Goal: Information Seeking & Learning: Learn about a topic

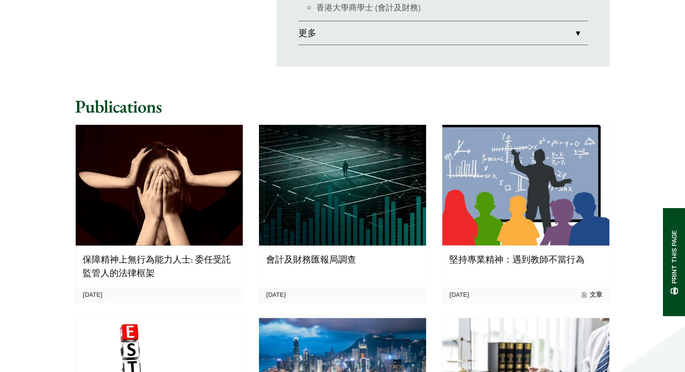
scroll to position [585, 0]
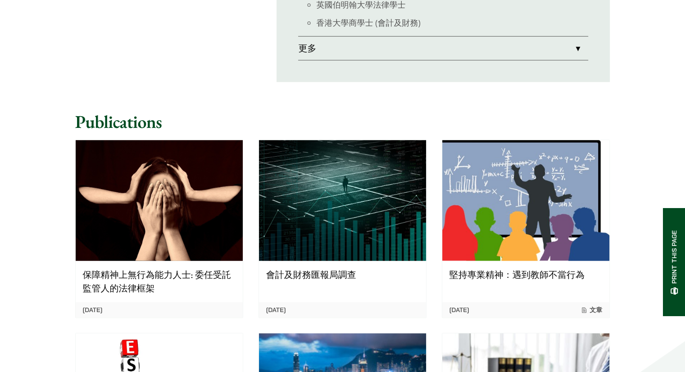
click at [577, 49] on link "更多" at bounding box center [443, 47] width 290 height 23
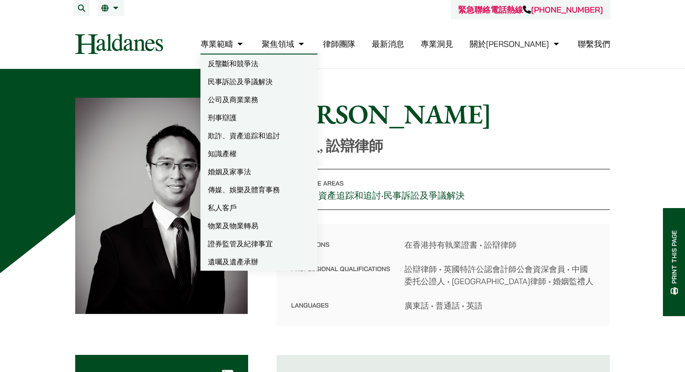
click at [452, 120] on h1 "[PERSON_NAME]" at bounding box center [442, 114] width 333 height 32
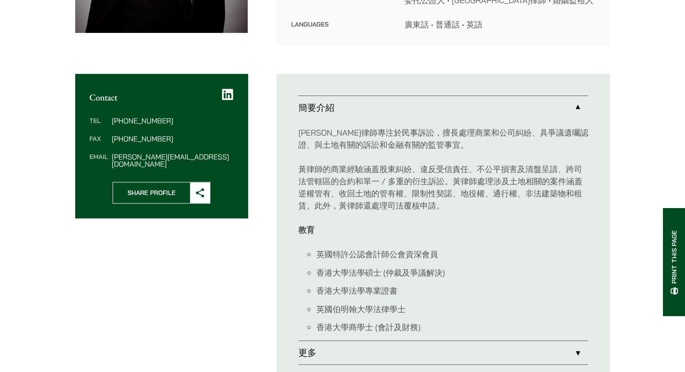
scroll to position [360, 0]
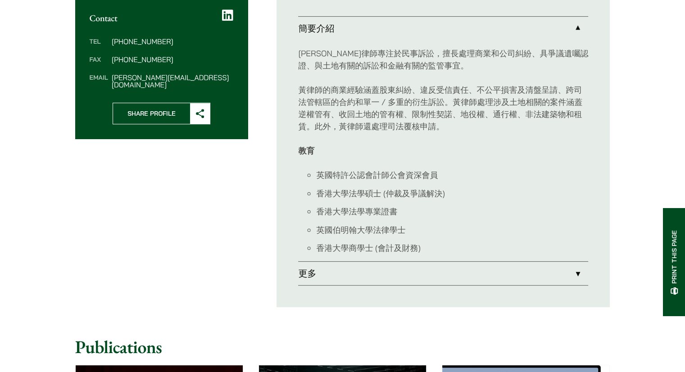
click at [467, 276] on link "更多" at bounding box center [443, 273] width 290 height 23
